Goal: Task Accomplishment & Management: Complete application form

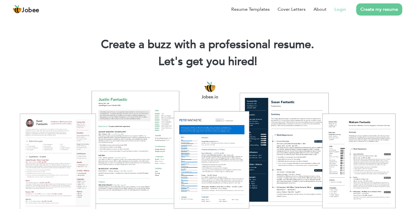
click at [337, 8] on link "Login" at bounding box center [341, 9] width 12 height 7
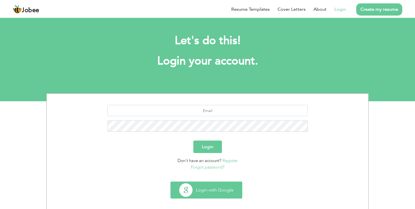
scroll to position [5, 0]
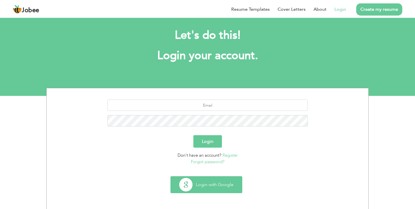
click at [209, 178] on button "Login with Google" at bounding box center [206, 185] width 71 height 16
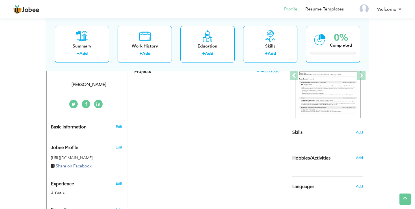
scroll to position [30, 0]
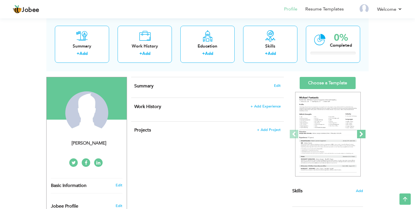
click at [362, 130] on span at bounding box center [361, 134] width 8 height 8
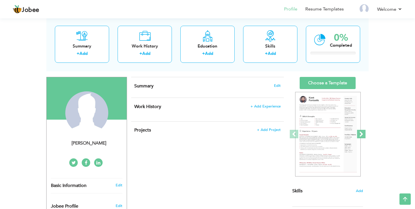
click at [364, 134] on span at bounding box center [361, 134] width 8 height 8
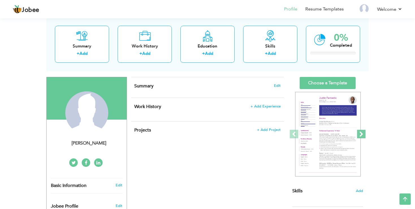
click at [364, 134] on span at bounding box center [361, 134] width 8 height 8
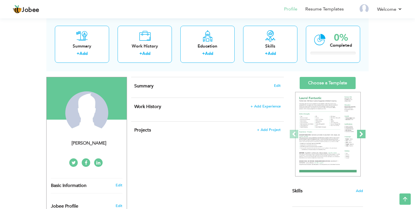
click at [364, 134] on span at bounding box center [361, 134] width 8 height 8
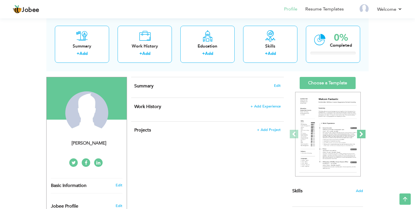
click at [364, 134] on span at bounding box center [361, 134] width 8 height 8
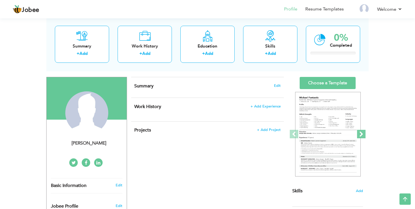
click at [364, 134] on span at bounding box center [361, 134] width 8 height 8
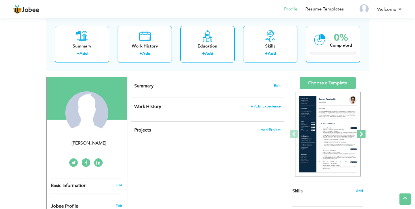
click at [364, 134] on span at bounding box center [361, 134] width 8 height 8
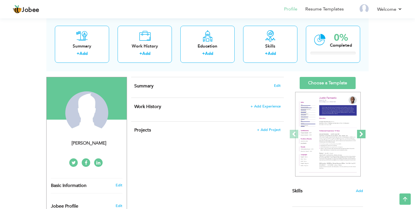
click at [364, 134] on span at bounding box center [361, 134] width 8 height 8
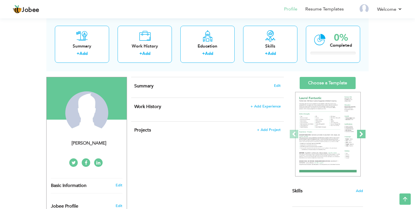
click at [364, 134] on span at bounding box center [361, 134] width 8 height 8
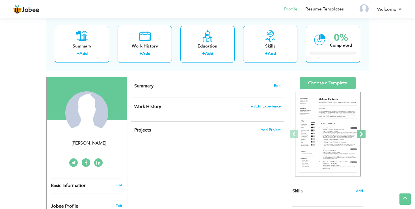
click at [364, 134] on span at bounding box center [361, 134] width 8 height 8
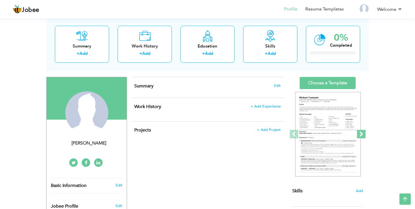
click at [364, 134] on span at bounding box center [361, 134] width 8 height 8
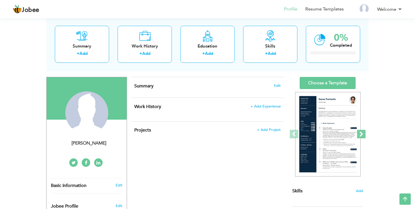
click at [364, 134] on span at bounding box center [361, 134] width 8 height 8
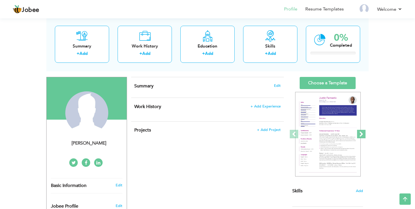
click at [364, 134] on span at bounding box center [361, 134] width 8 height 8
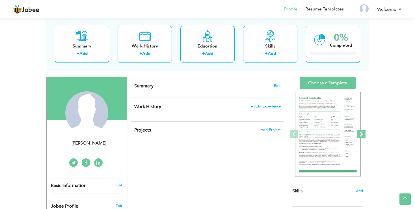
click at [364, 134] on span at bounding box center [361, 134] width 8 height 8
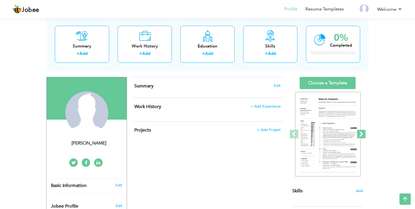
click at [364, 134] on span at bounding box center [361, 134] width 8 height 8
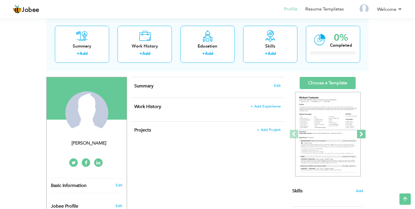
click at [364, 134] on span at bounding box center [361, 134] width 8 height 8
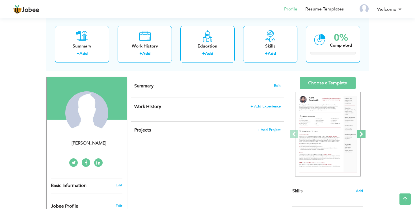
click at [364, 134] on span at bounding box center [361, 134] width 8 height 8
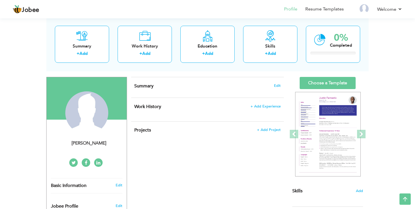
click at [290, 134] on div "Choose a Template ‹" at bounding box center [328, 206] width 81 height 258
click at [295, 135] on span at bounding box center [294, 134] width 8 height 8
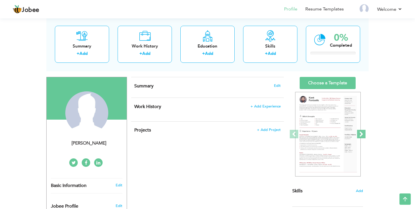
click at [360, 132] on span at bounding box center [361, 134] width 8 height 8
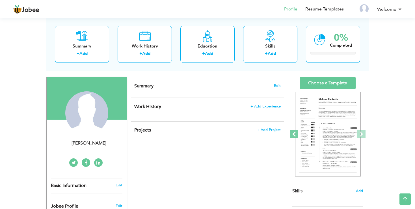
click at [296, 134] on span at bounding box center [294, 134] width 8 height 8
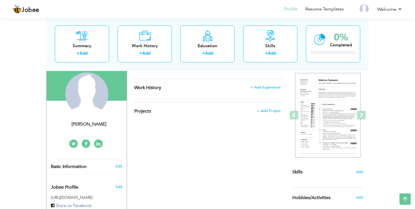
scroll to position [60, 0]
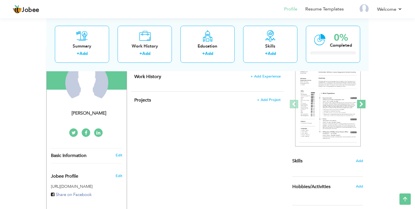
click at [363, 104] on span at bounding box center [361, 104] width 8 height 8
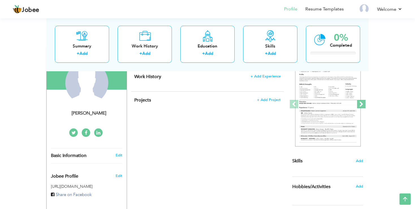
click at [363, 104] on span at bounding box center [361, 104] width 8 height 8
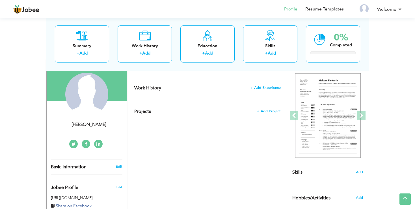
scroll to position [30, 0]
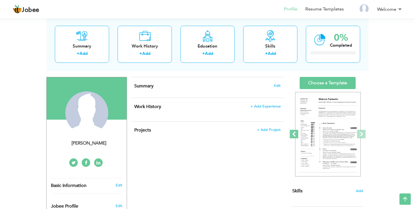
click at [294, 133] on span at bounding box center [294, 134] width 8 height 8
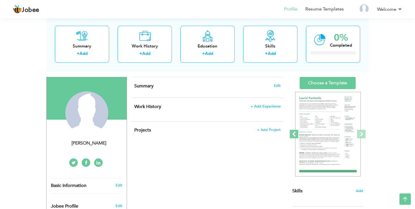
click at [294, 133] on span at bounding box center [294, 134] width 8 height 8
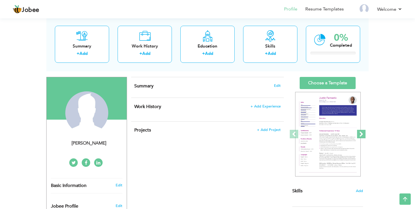
click at [363, 134] on span at bounding box center [361, 134] width 8 height 8
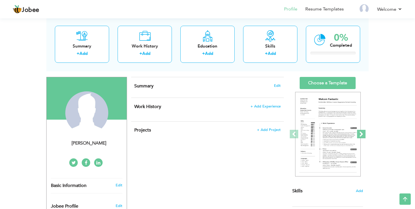
click at [363, 135] on span at bounding box center [361, 134] width 8 height 8
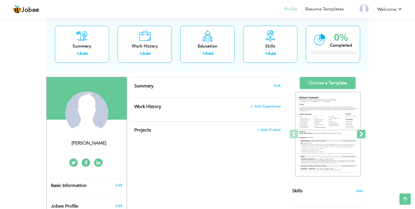
click at [362, 135] on span at bounding box center [361, 134] width 8 height 8
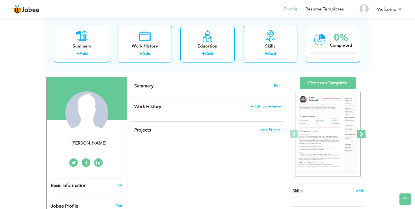
click at [363, 134] on span at bounding box center [361, 134] width 8 height 8
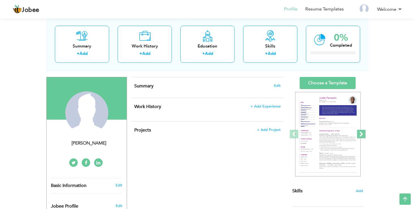
click at [363, 134] on span at bounding box center [361, 134] width 8 height 8
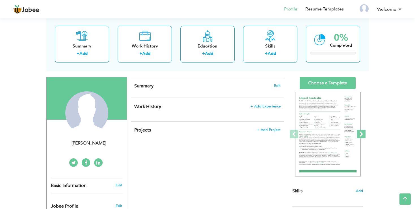
click at [363, 134] on span at bounding box center [361, 134] width 8 height 8
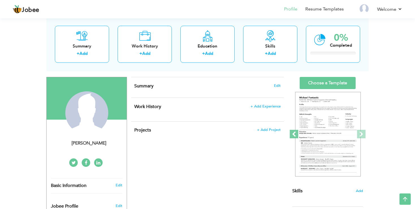
click at [293, 130] on span at bounding box center [294, 134] width 8 height 8
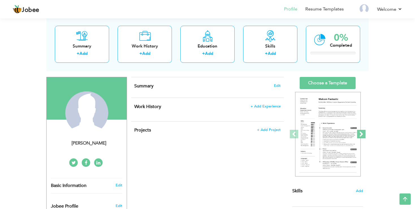
click at [362, 131] on span at bounding box center [361, 134] width 8 height 8
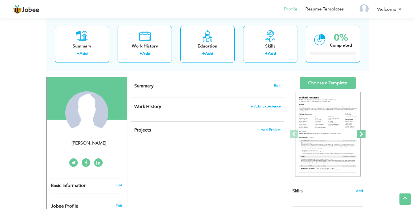
click at [362, 131] on span at bounding box center [361, 134] width 8 height 8
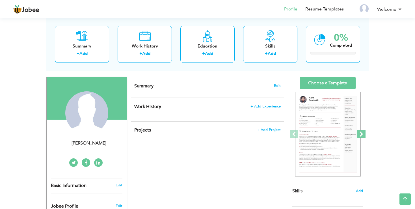
click at [362, 131] on span at bounding box center [361, 134] width 8 height 8
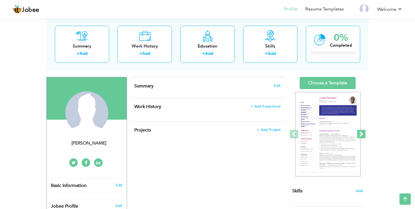
click at [361, 132] on span at bounding box center [361, 134] width 8 height 8
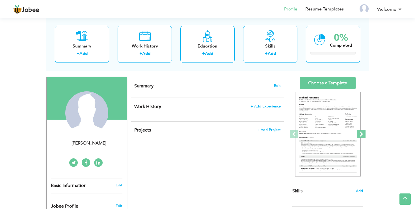
click at [361, 134] on span at bounding box center [361, 134] width 8 height 8
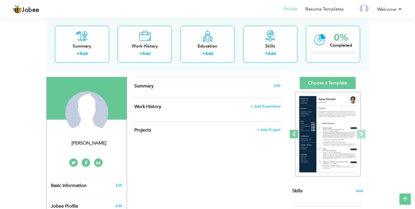
click at [295, 133] on span at bounding box center [294, 134] width 8 height 8
click at [362, 130] on span at bounding box center [361, 134] width 8 height 8
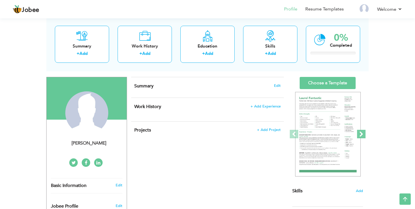
click at [362, 134] on span at bounding box center [361, 134] width 8 height 8
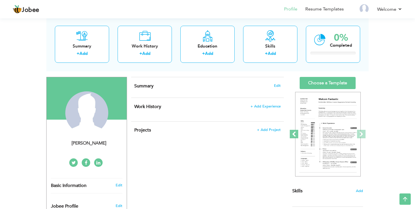
click at [295, 135] on span at bounding box center [294, 134] width 8 height 8
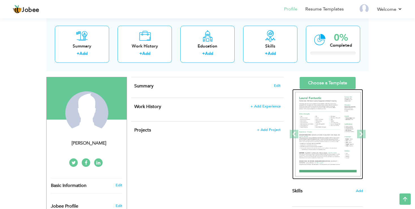
click at [325, 125] on img at bounding box center [328, 134] width 66 height 85
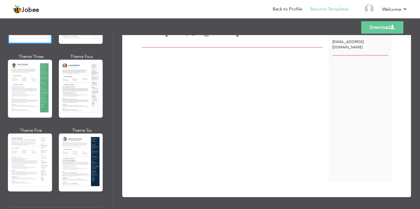
scroll to position [68, 0]
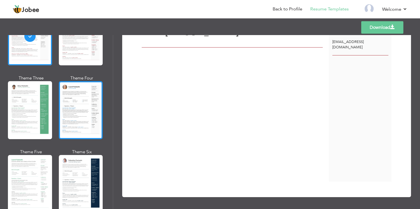
click at [76, 116] on div at bounding box center [81, 110] width 44 height 58
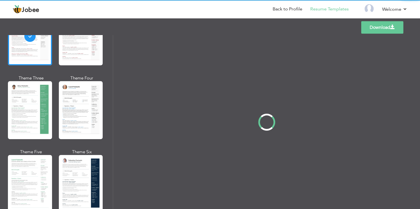
scroll to position [0, 0]
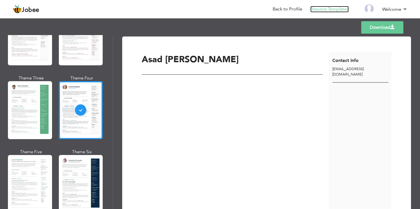
click at [322, 10] on link "Resume Templates" at bounding box center [329, 9] width 38 height 7
click at [34, 11] on span "Jobee" at bounding box center [31, 10] width 18 height 6
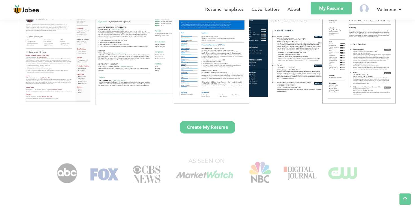
scroll to position [149, 0]
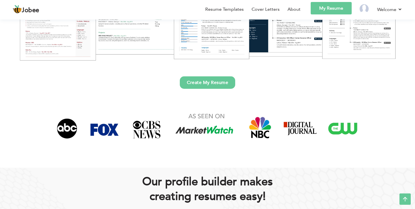
click at [200, 79] on link "Create My Resume" at bounding box center [207, 82] width 55 height 12
